Goal: Transaction & Acquisition: Book appointment/travel/reservation

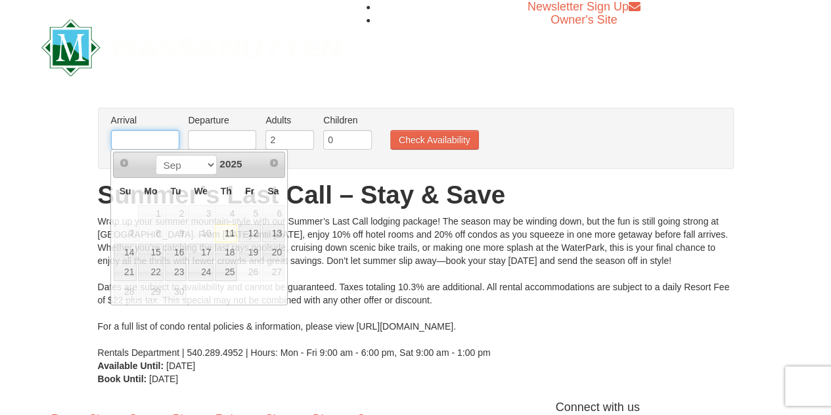
click at [139, 137] on input "text" at bounding box center [145, 140] width 68 height 20
click at [122, 252] on link "14" at bounding box center [125, 253] width 23 height 18
type input "[DATE]"
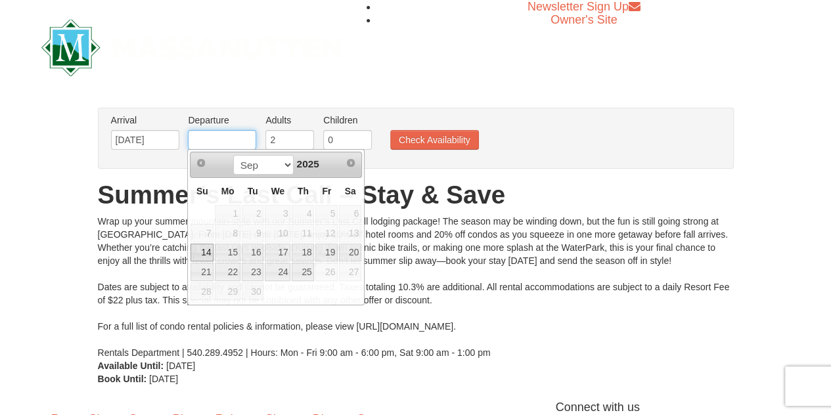
click at [215, 133] on input "text" at bounding box center [222, 140] width 68 height 20
click at [231, 252] on link "15" at bounding box center [227, 253] width 25 height 18
type input "09/15/2025"
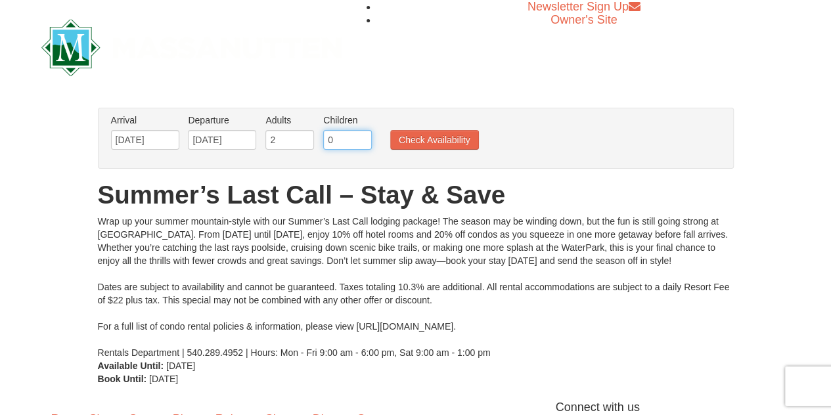
click at [349, 137] on input "0" at bounding box center [347, 140] width 49 height 20
click at [360, 137] on input "1" at bounding box center [347, 140] width 49 height 20
type input "2"
click at [360, 137] on input "2" at bounding box center [347, 140] width 49 height 20
click at [416, 143] on button "Check Availability" at bounding box center [434, 140] width 89 height 20
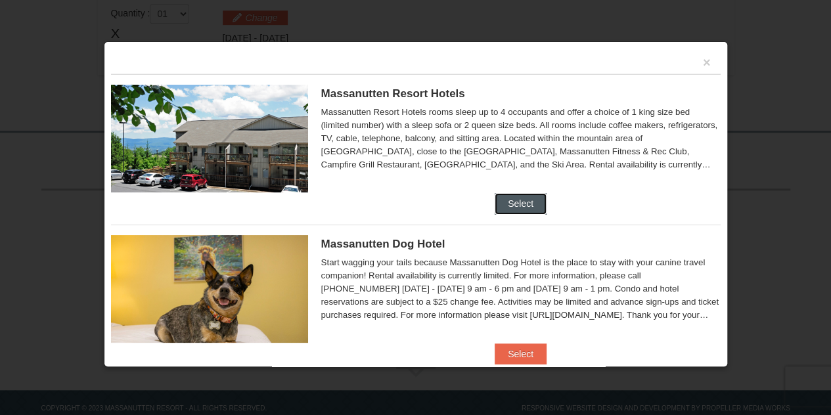
click at [510, 199] on button "Select" at bounding box center [521, 203] width 52 height 21
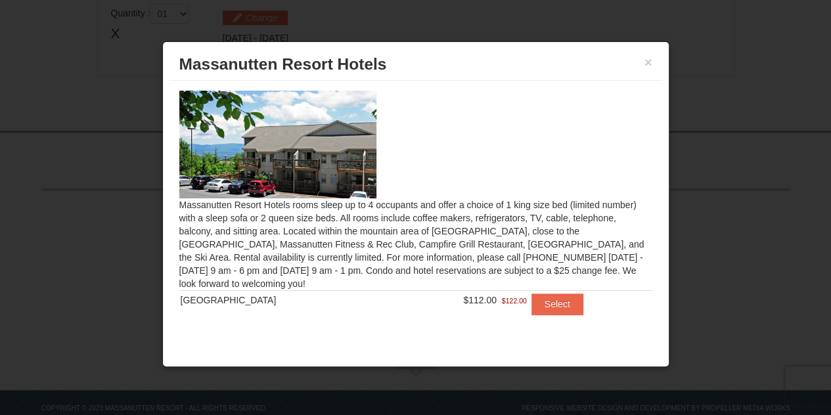
scroll to position [7, 0]
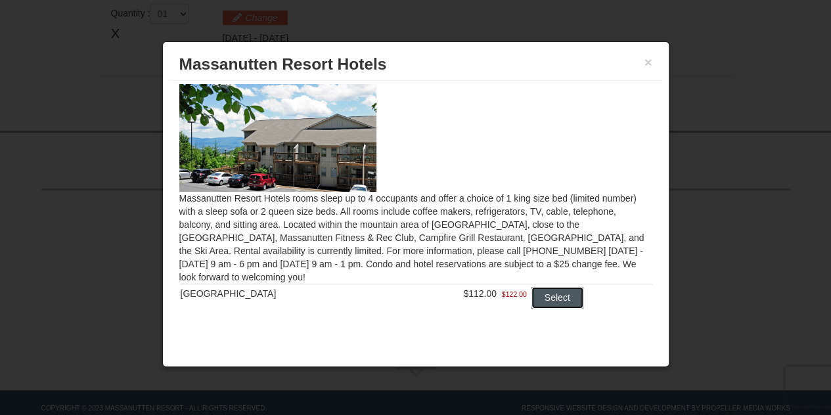
click at [546, 294] on button "Select" at bounding box center [558, 297] width 52 height 21
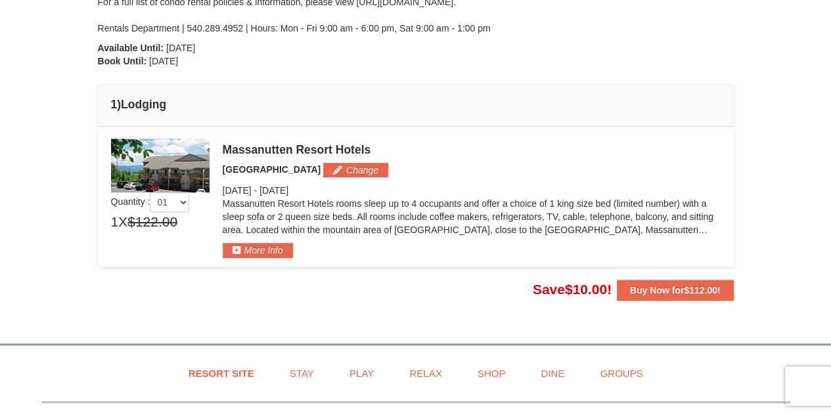
scroll to position [292, 0]
click at [260, 245] on button "More Info" at bounding box center [258, 251] width 70 height 14
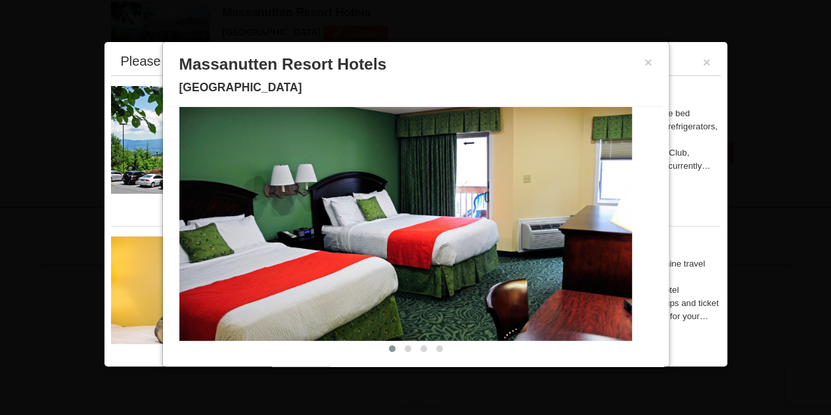
scroll to position [0, 0]
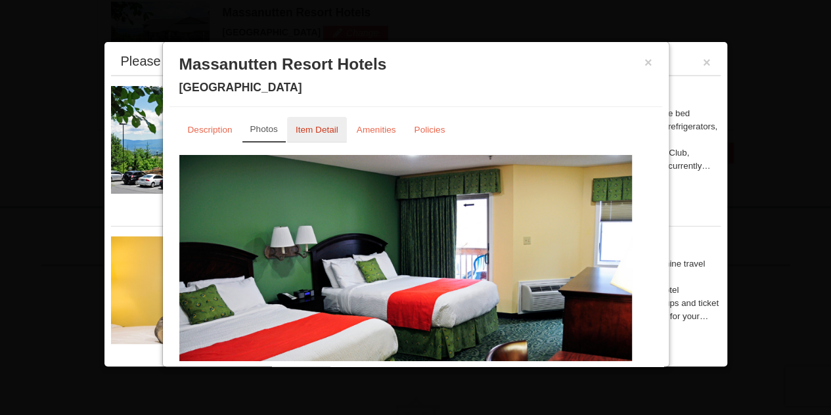
click at [313, 126] on small "Item Detail" at bounding box center [317, 130] width 43 height 10
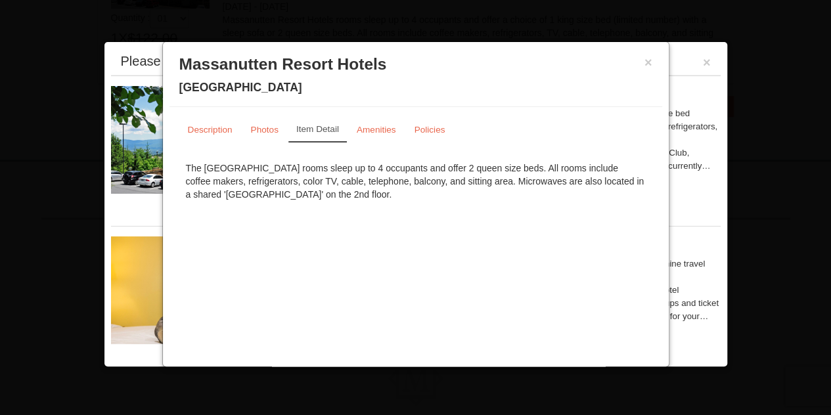
scroll to position [477, 0]
click at [367, 131] on small "Amenities" at bounding box center [376, 130] width 39 height 10
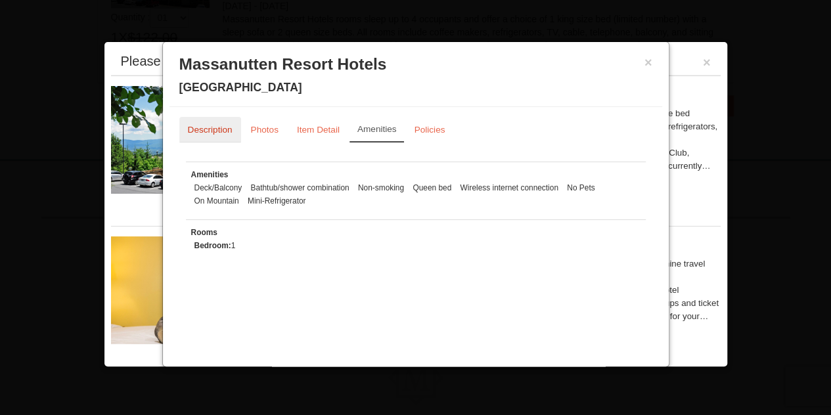
click at [213, 131] on small "Description" at bounding box center [210, 130] width 45 height 10
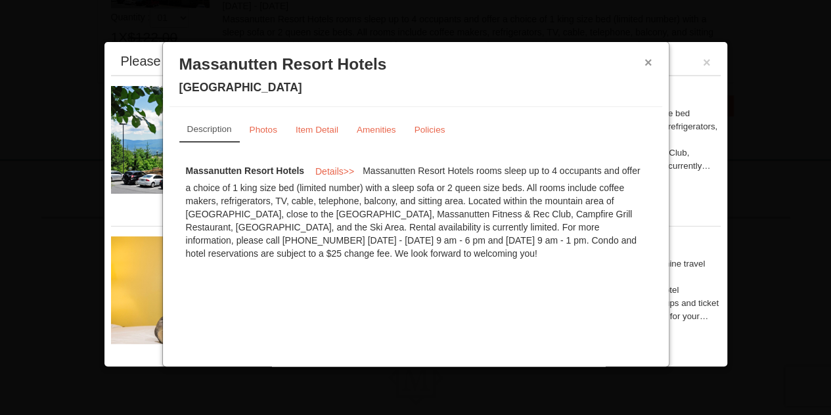
click at [645, 62] on button "×" at bounding box center [649, 62] width 8 height 13
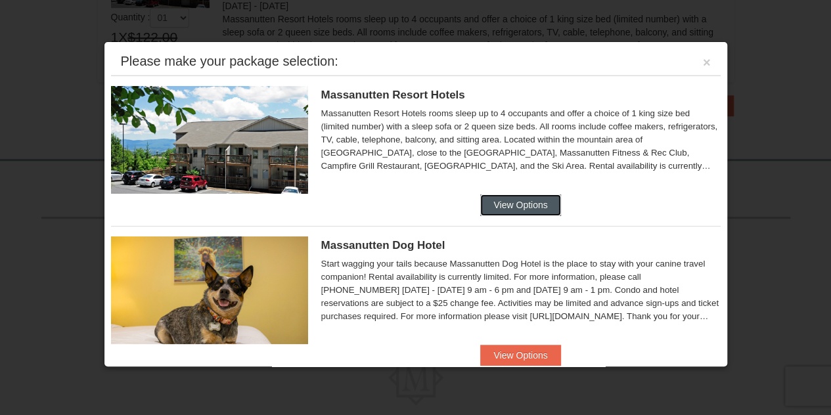
click at [513, 203] on button "View Options" at bounding box center [520, 205] width 80 height 21
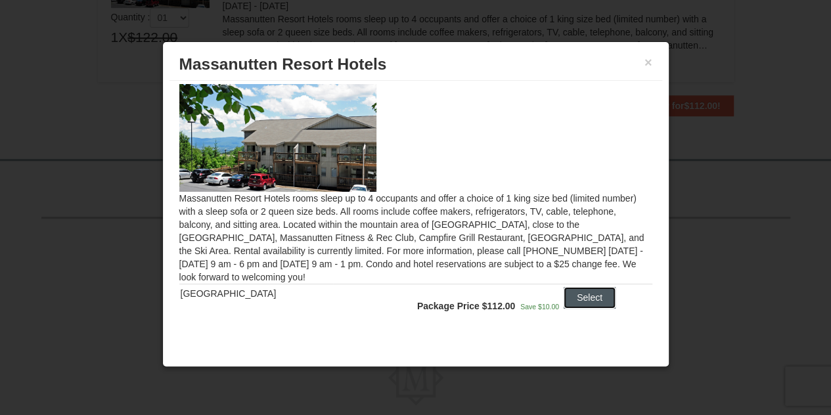
click at [585, 296] on button "Select" at bounding box center [590, 297] width 52 height 21
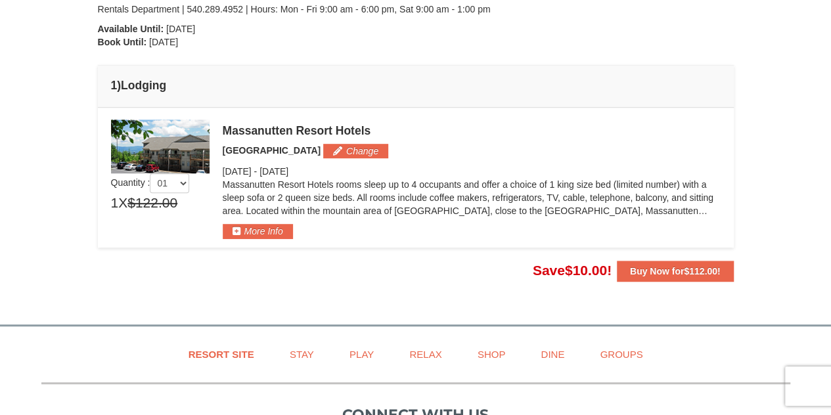
scroll to position [327, 0]
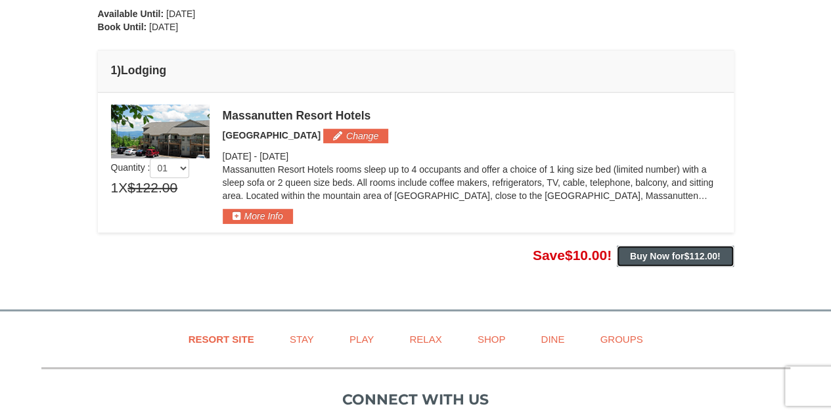
click at [663, 254] on strong "Buy Now for $112.00 !" at bounding box center [675, 256] width 91 height 11
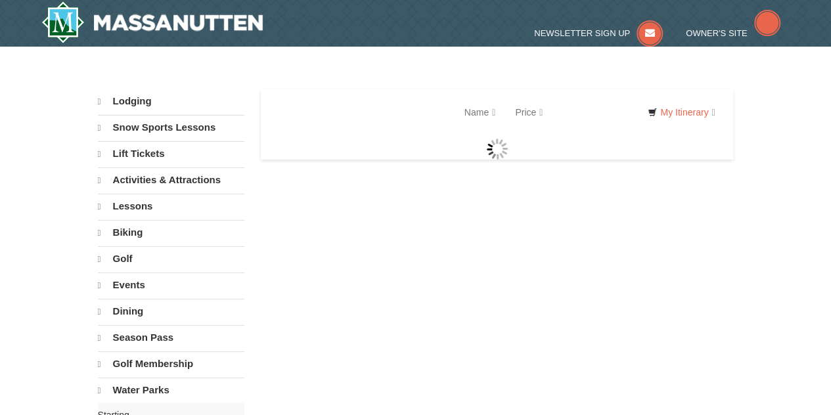
select select "9"
